Goal: Task Accomplishment & Management: Manage account settings

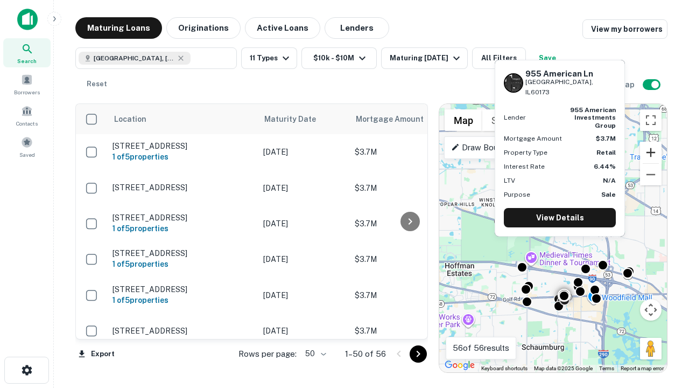
click at [651, 152] on button "Zoom in" at bounding box center [651, 153] width 22 height 22
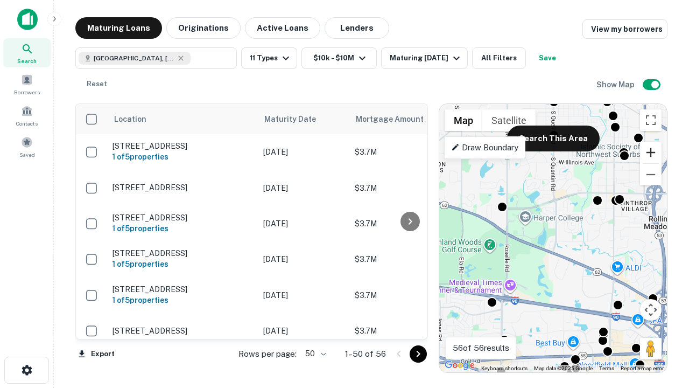
click at [651, 152] on button "Zoom in" at bounding box center [651, 153] width 22 height 22
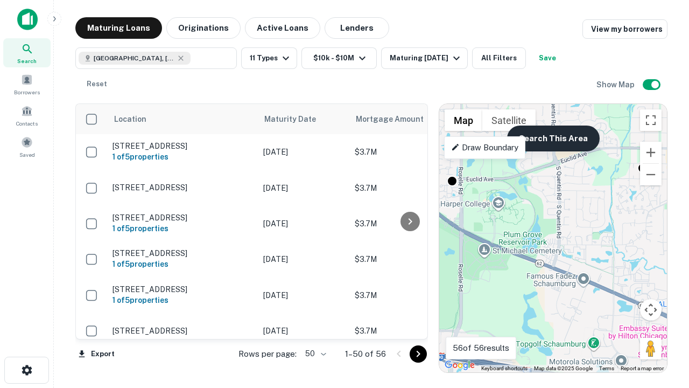
click at [553, 138] on button "Search This Area" at bounding box center [553, 138] width 93 height 26
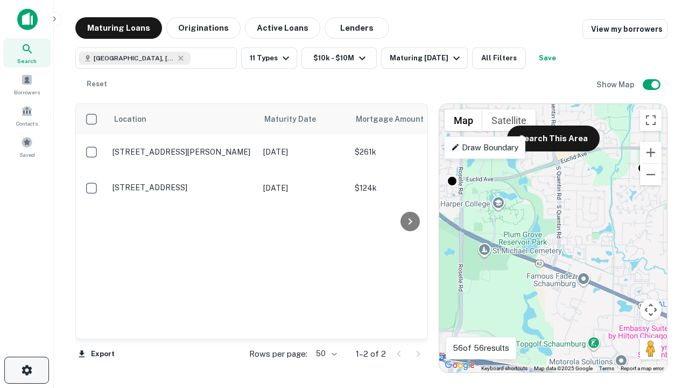
click at [26, 370] on icon "button" at bounding box center [26, 370] width 13 height 13
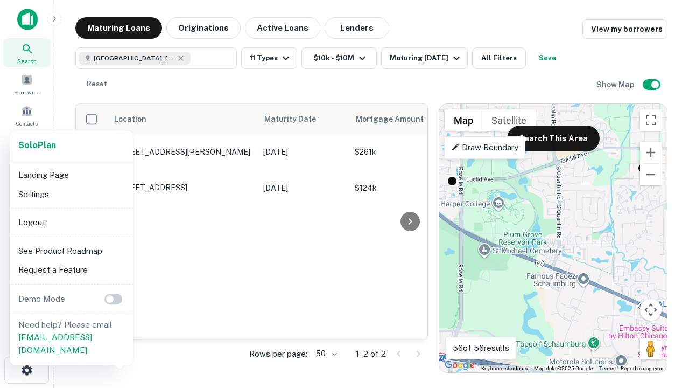
click at [71, 222] on li "Logout" at bounding box center [71, 222] width 115 height 19
